Goal: Communication & Community: Participate in discussion

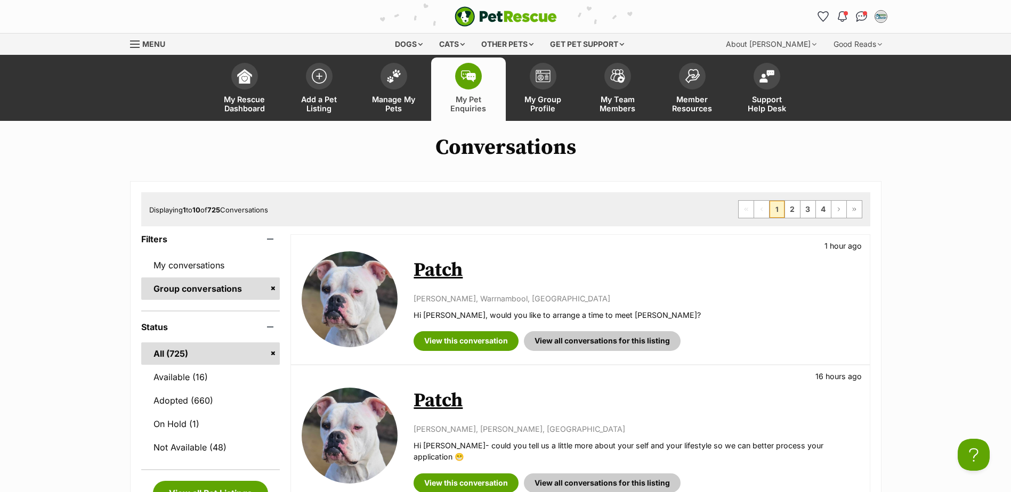
click at [465, 63] on span at bounding box center [468, 76] width 27 height 27
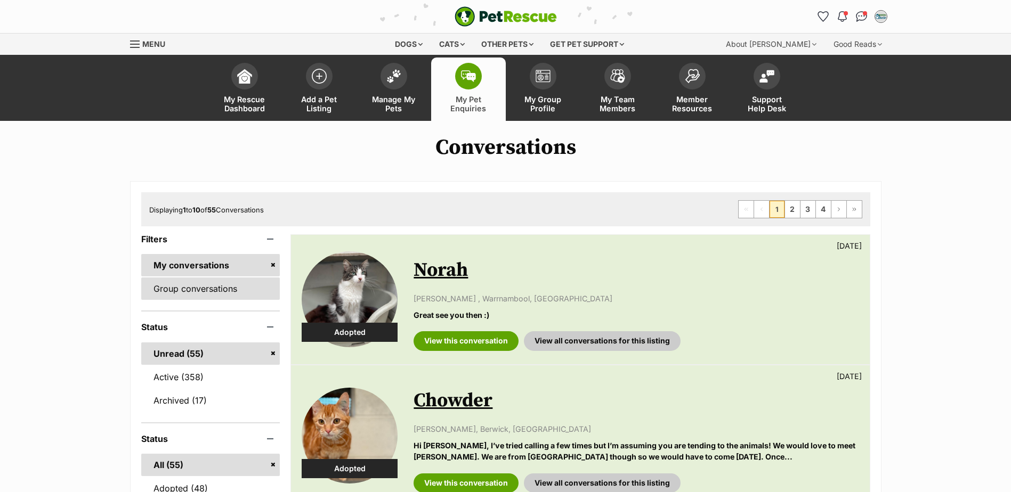
click at [234, 287] on link "Group conversations" at bounding box center [210, 289] width 139 height 22
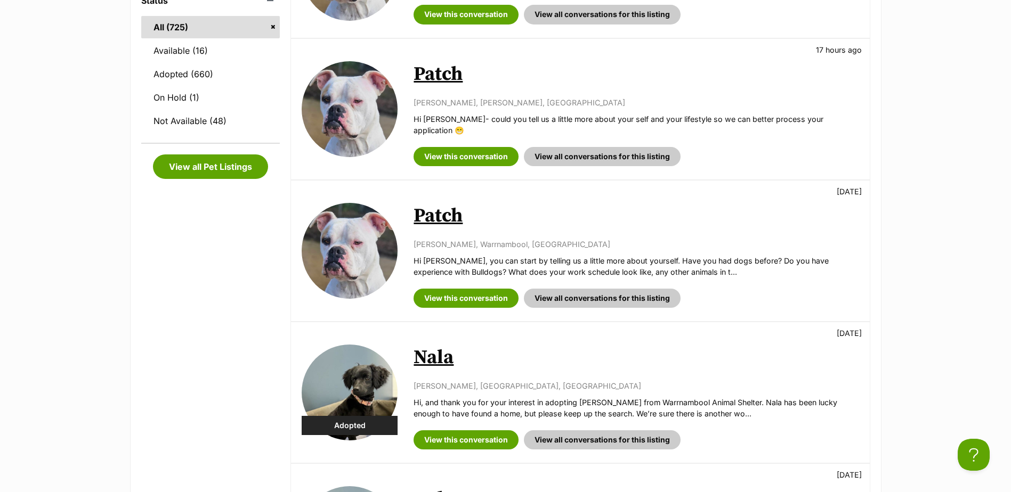
scroll to position [426, 0]
